Goal: Find specific page/section: Find specific page/section

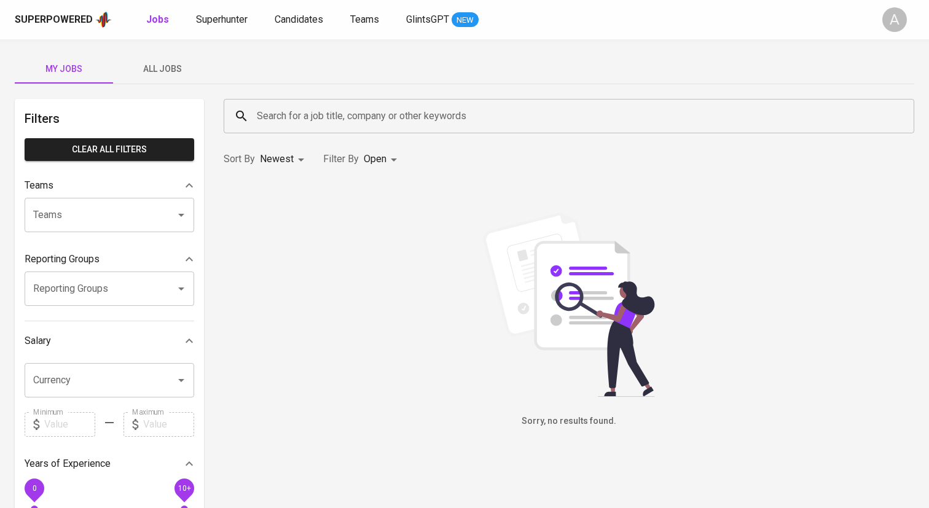
click at [149, 66] on span "All Jobs" at bounding box center [162, 68] width 84 height 15
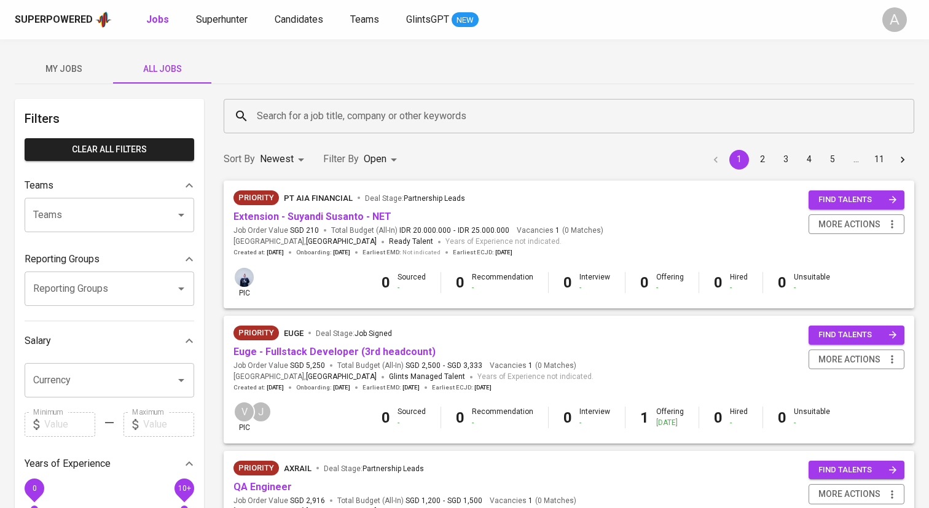
click at [341, 116] on input "Search for a job title, company or other keywords" at bounding box center [572, 116] width 637 height 23
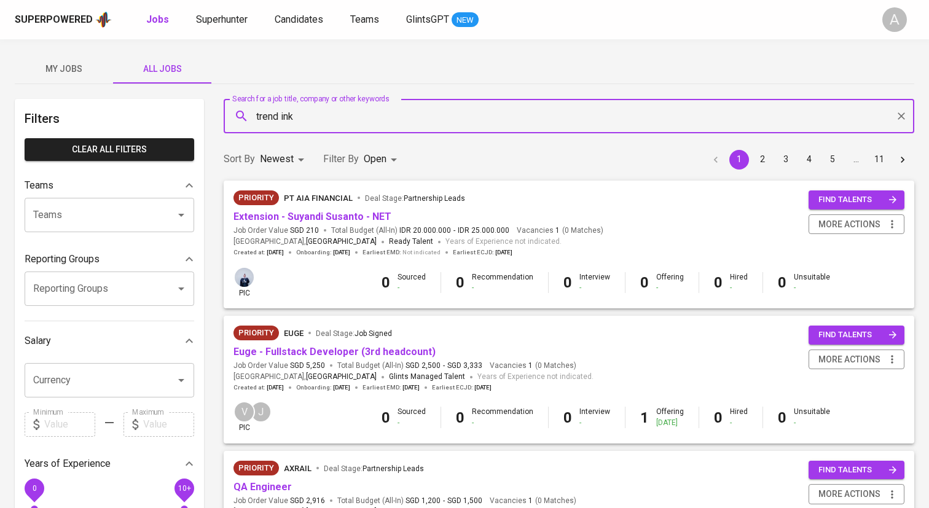
click at [277, 120] on input "trend ink" at bounding box center [572, 116] width 637 height 23
type input "trendink"
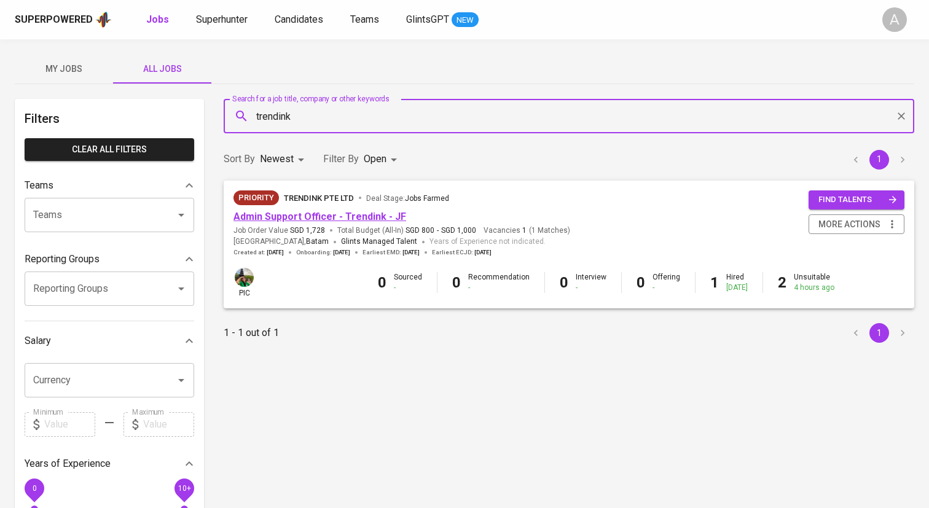
click at [311, 219] on link "Admin Support Officer - Trendink - JF" at bounding box center [320, 217] width 173 height 12
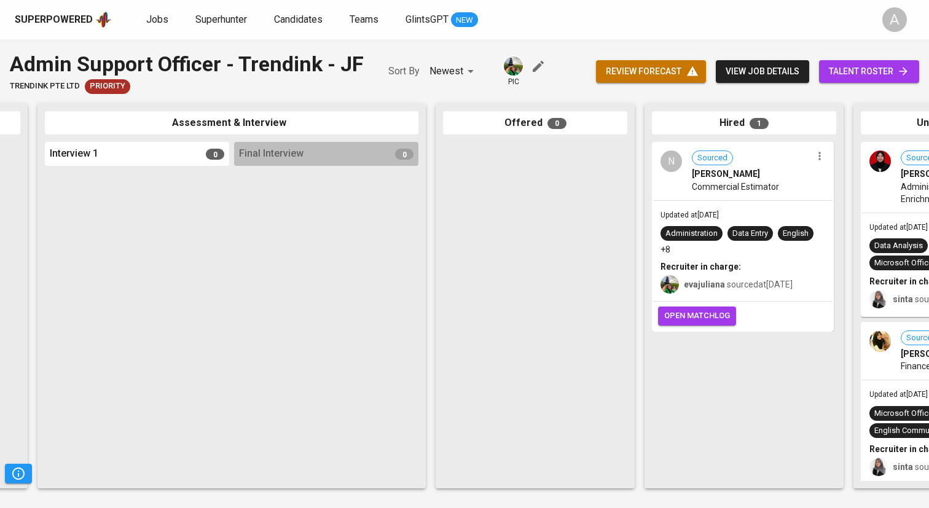
scroll to position [0, 534]
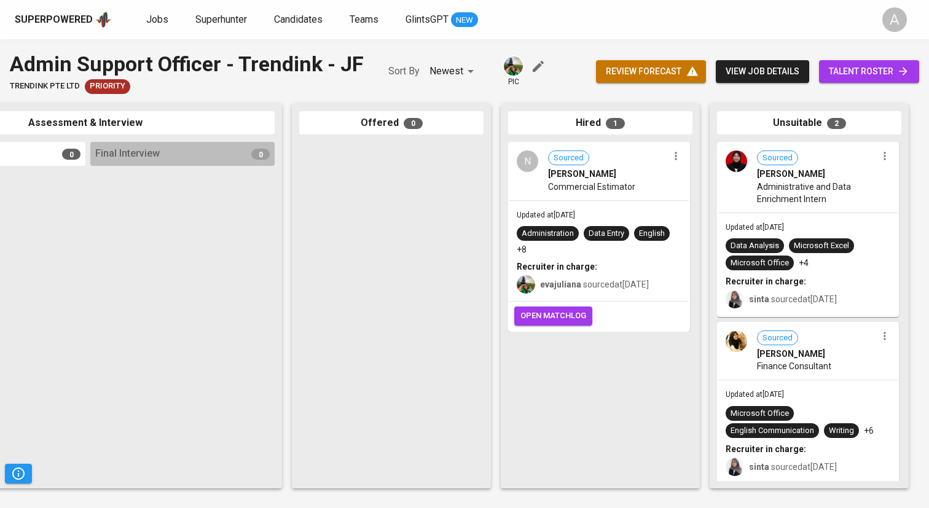
click at [567, 321] on span "open matchlog" at bounding box center [554, 316] width 66 height 14
click at [894, 23] on div "A" at bounding box center [895, 19] width 25 height 25
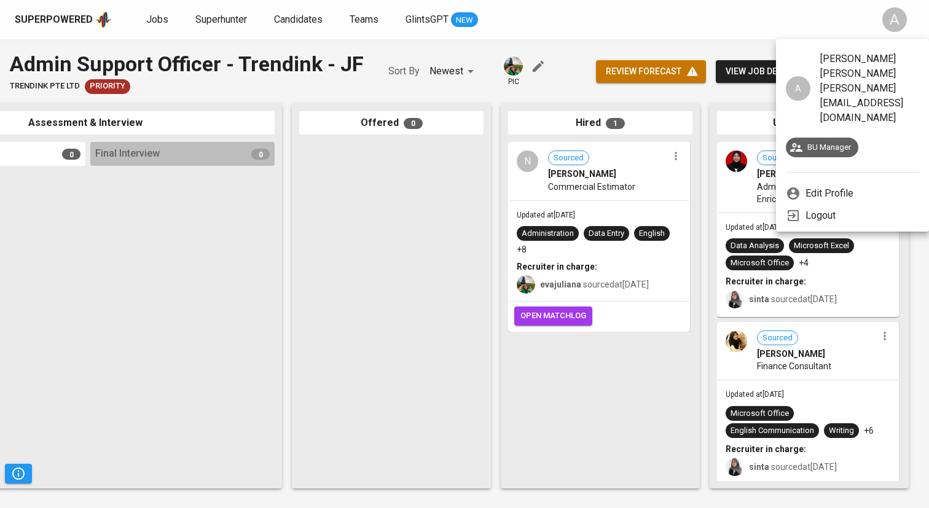
click at [747, 26] on div at bounding box center [464, 254] width 929 height 508
